Goal: Task Accomplishment & Management: Use online tool/utility

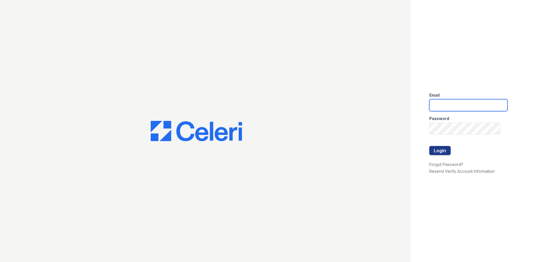
type input "residence4@cafmanagement.com"
click at [423, 144] on div "Email residence4@cafmanagement.com Password Login Forgot Password? Resend Verif…" at bounding box center [479, 131] width 137 height 262
click at [429, 149] on div "Email residence4@cafmanagement.com Password Login Forgot Password? Resend Verif…" at bounding box center [479, 131] width 137 height 262
click at [433, 151] on button "Login" at bounding box center [440, 150] width 21 height 9
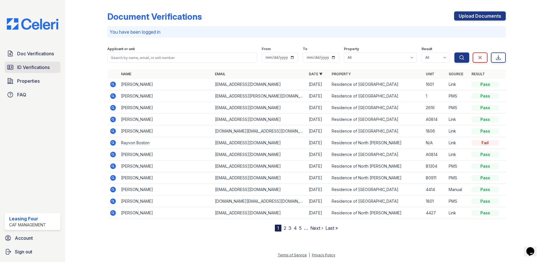
click at [47, 67] on span "ID Verifications" at bounding box center [33, 67] width 33 height 7
